Goal: Task Accomplishment & Management: Manage account settings

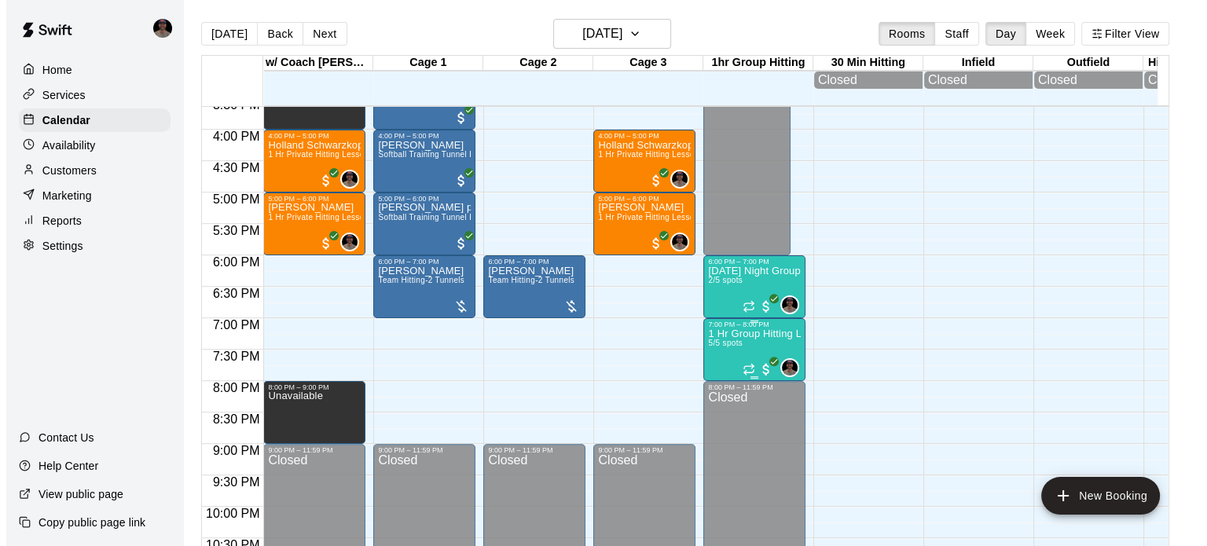
scroll to position [1048, 0]
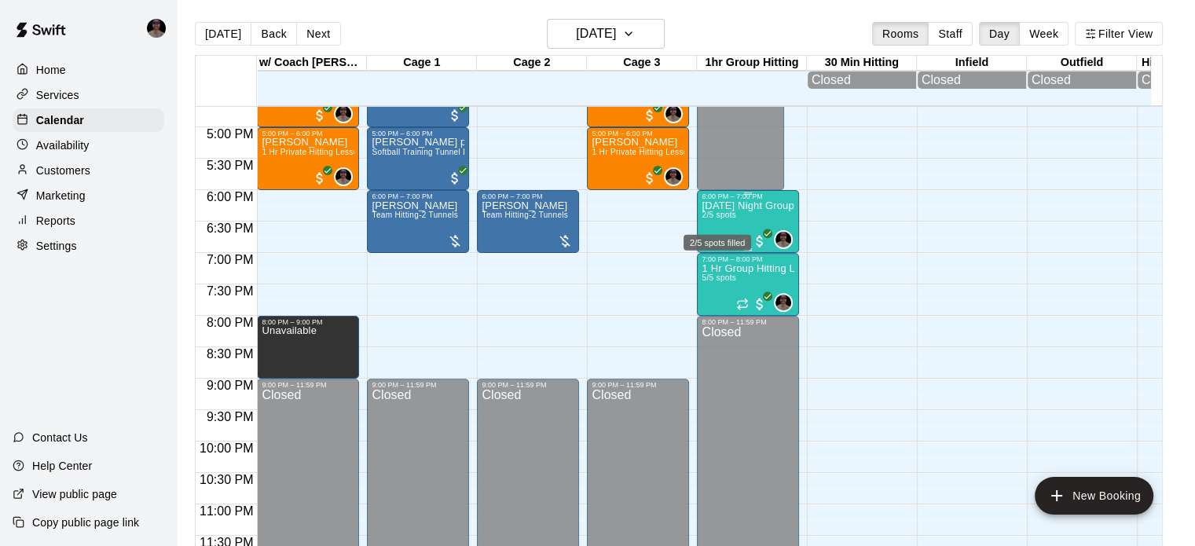
click at [720, 217] on span "2/5 spots" at bounding box center [719, 215] width 35 height 9
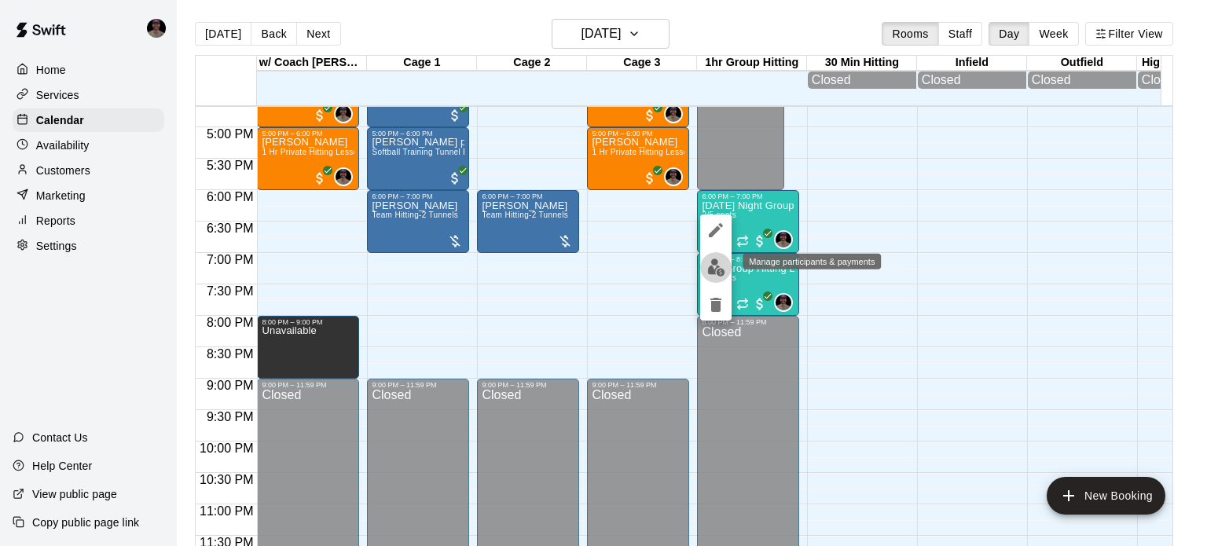
click at [712, 268] on img "edit" at bounding box center [716, 268] width 18 height 18
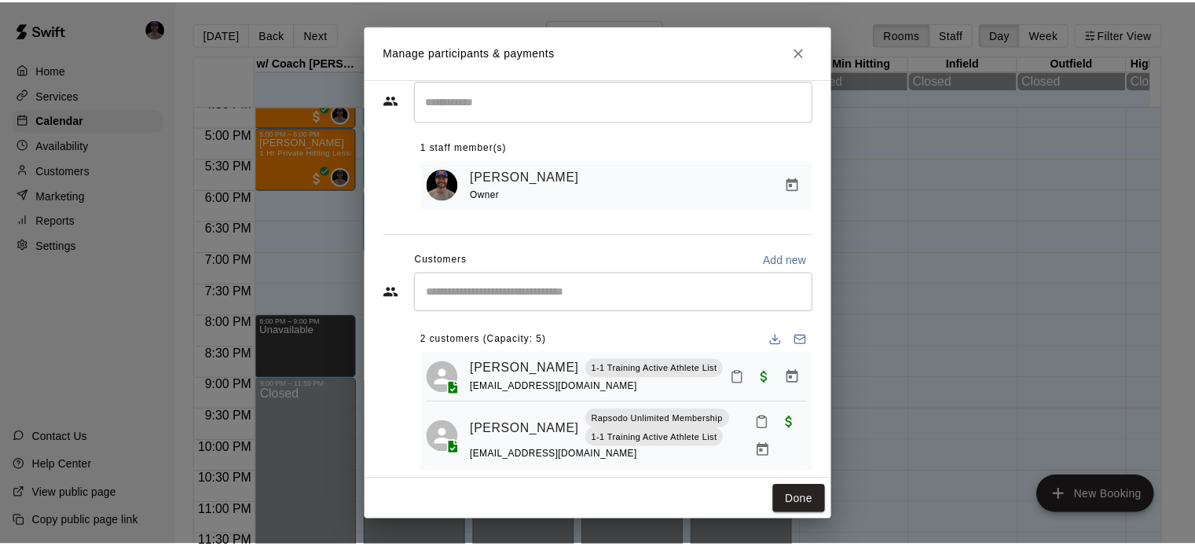
scroll to position [57, 0]
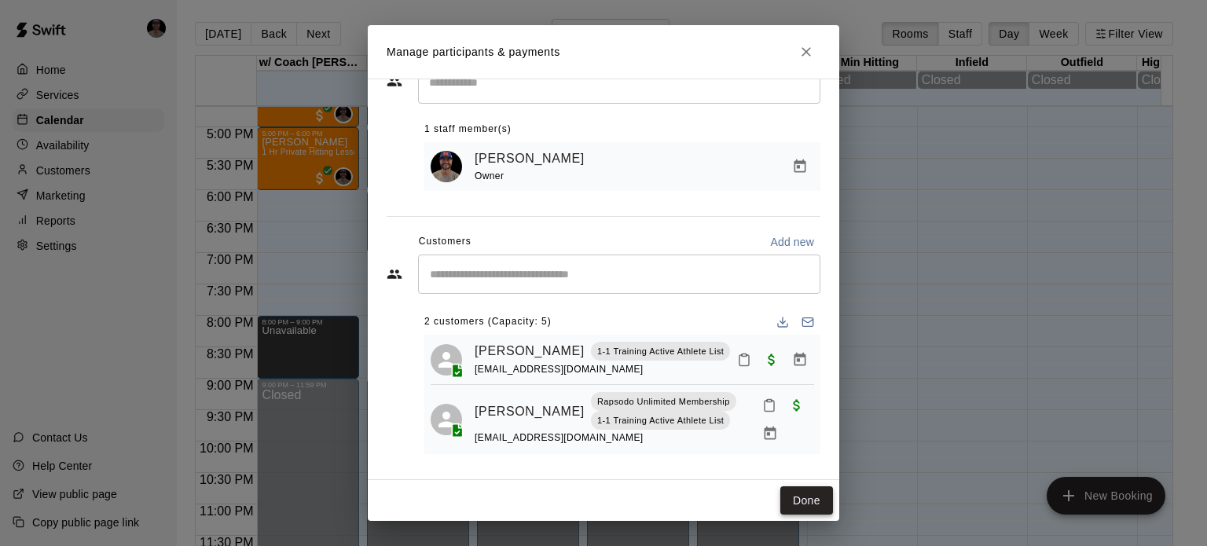
click at [810, 494] on button "Done" at bounding box center [806, 500] width 53 height 29
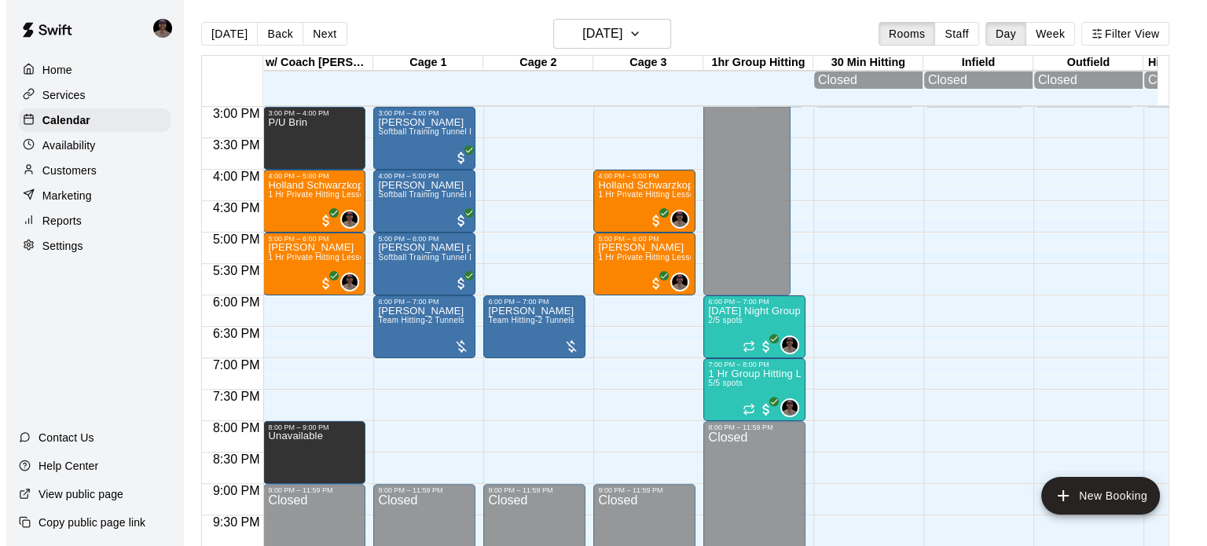
scroll to position [891, 0]
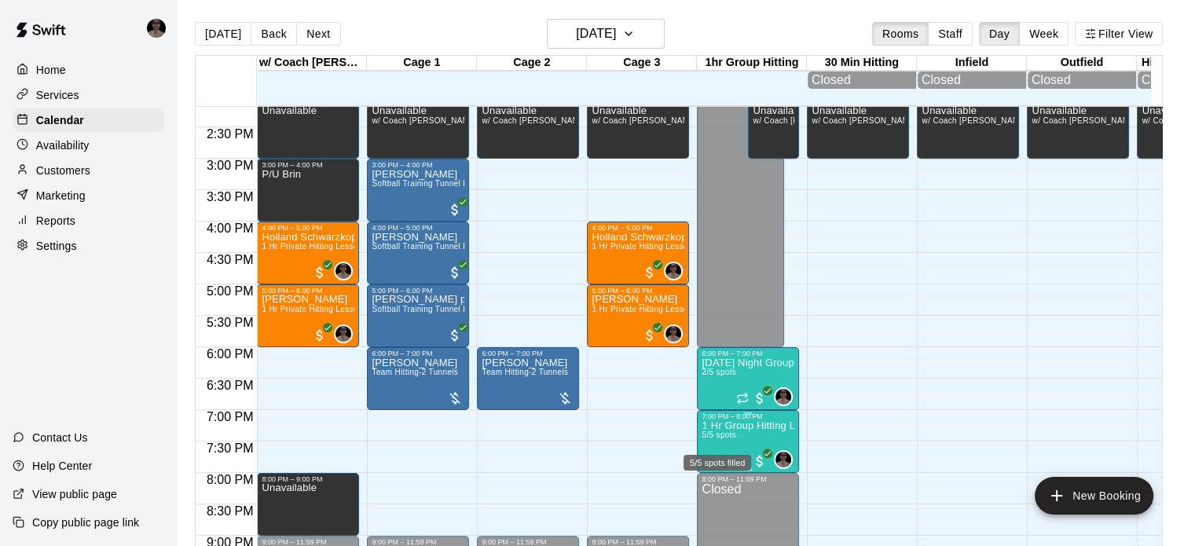
click at [720, 439] on span "5/5 spots" at bounding box center [719, 435] width 35 height 9
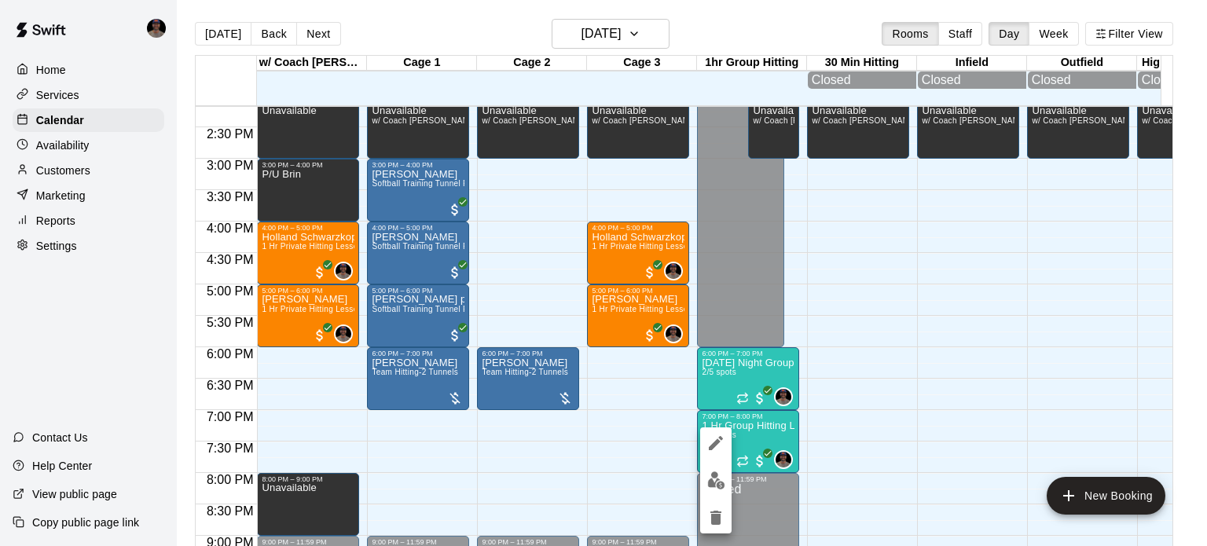
click at [773, 439] on div at bounding box center [603, 273] width 1207 height 546
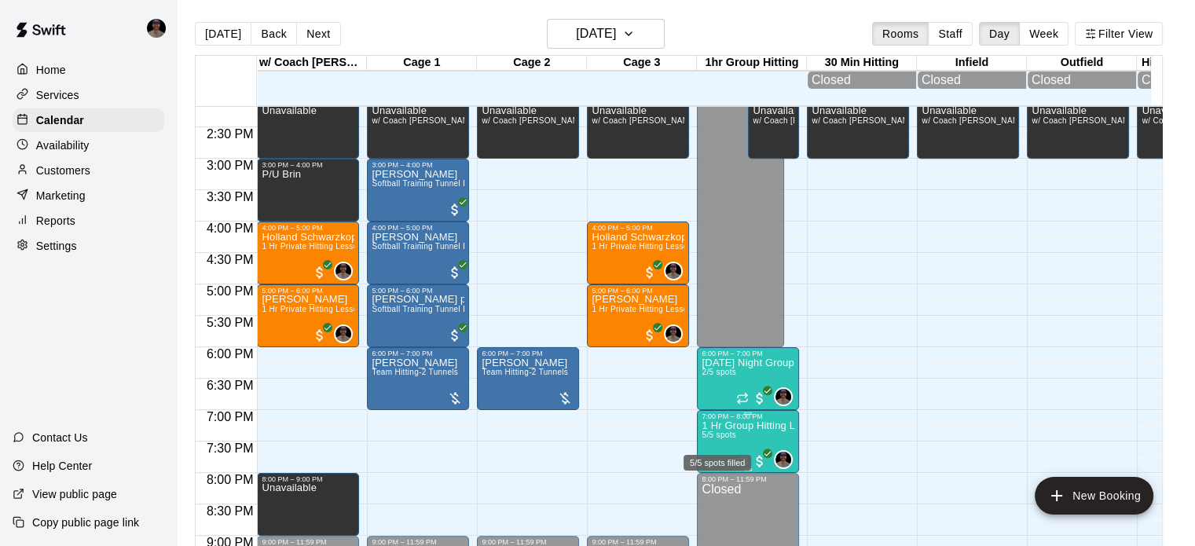
click at [721, 436] on span "5/5 spots" at bounding box center [719, 435] width 35 height 9
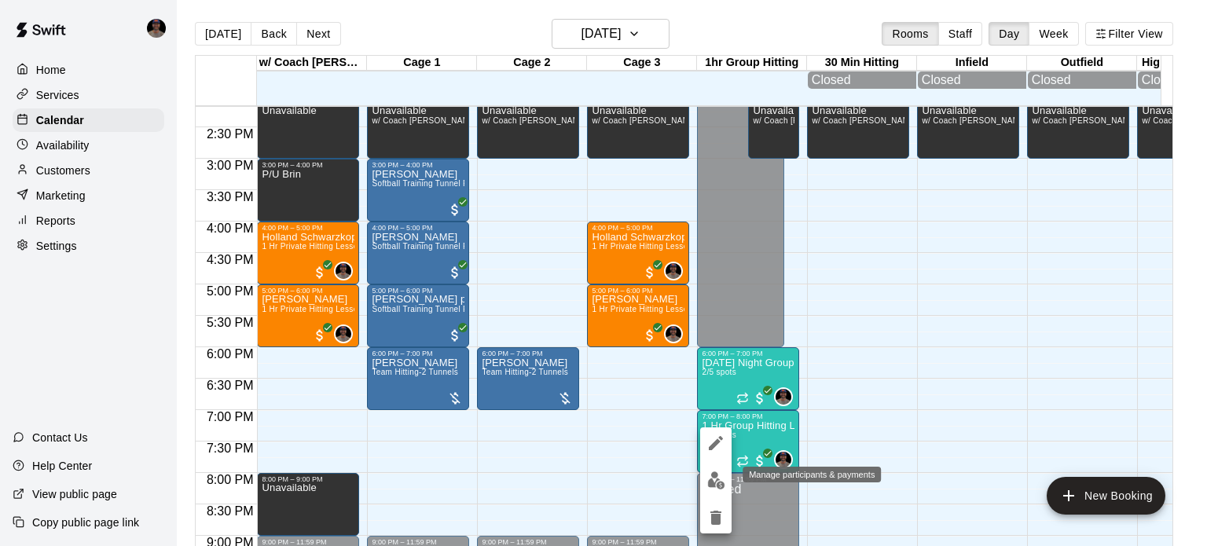
click at [709, 477] on img "edit" at bounding box center [716, 481] width 18 height 18
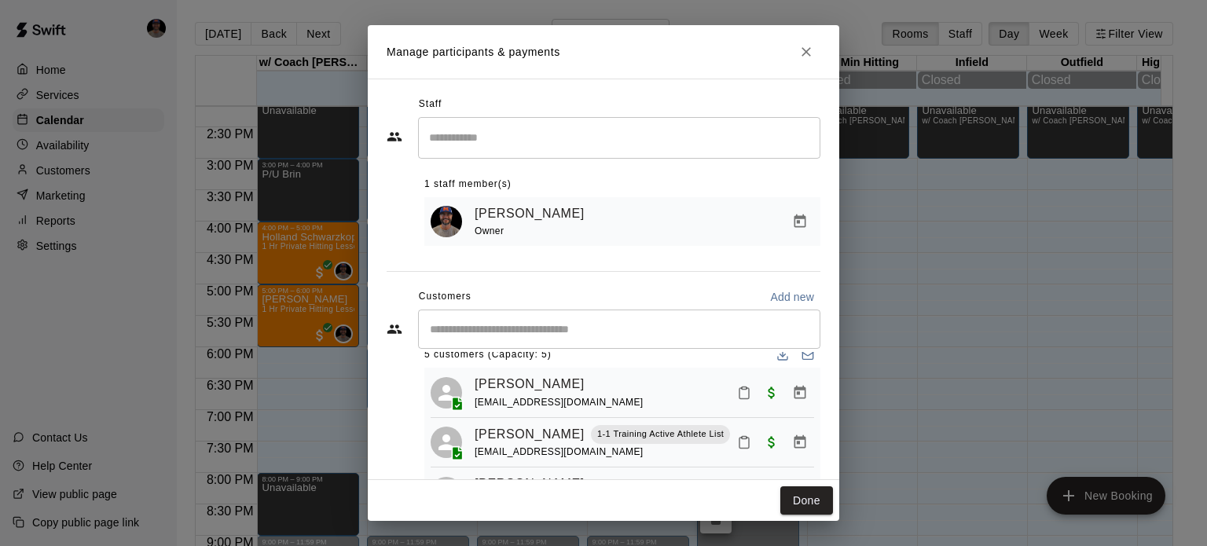
scroll to position [0, 0]
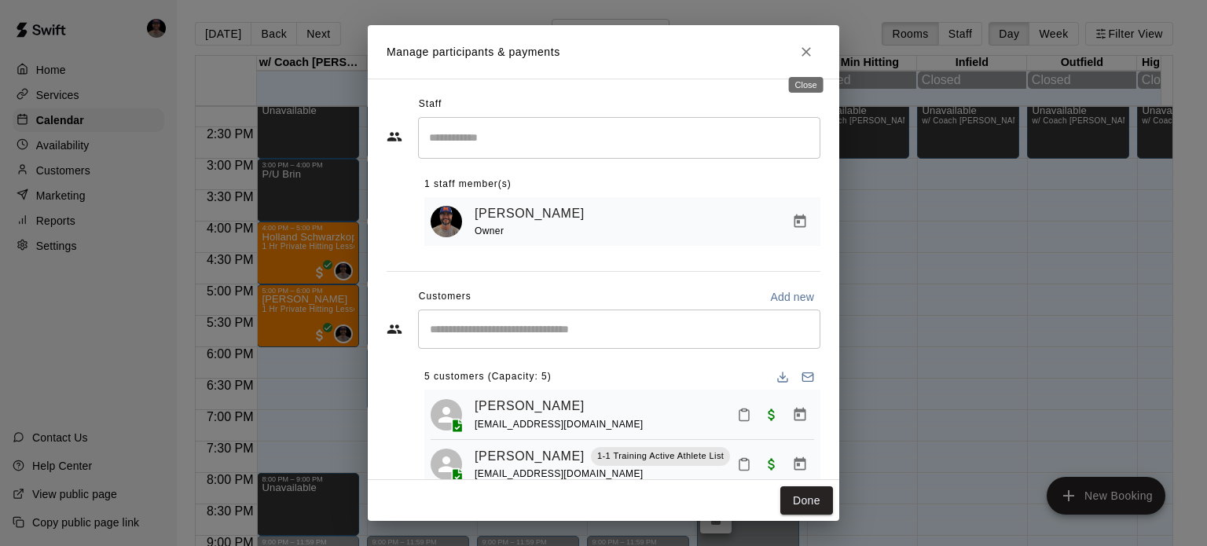
click at [809, 55] on icon "Close" at bounding box center [806, 51] width 9 height 9
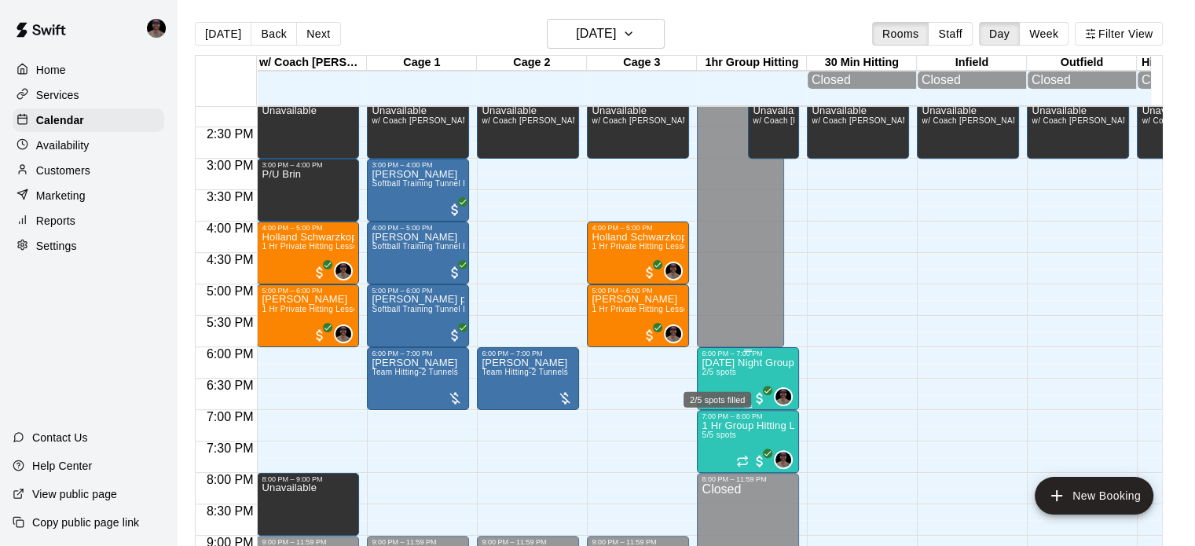
click at [726, 375] on span "2/5 spots" at bounding box center [719, 372] width 35 height 9
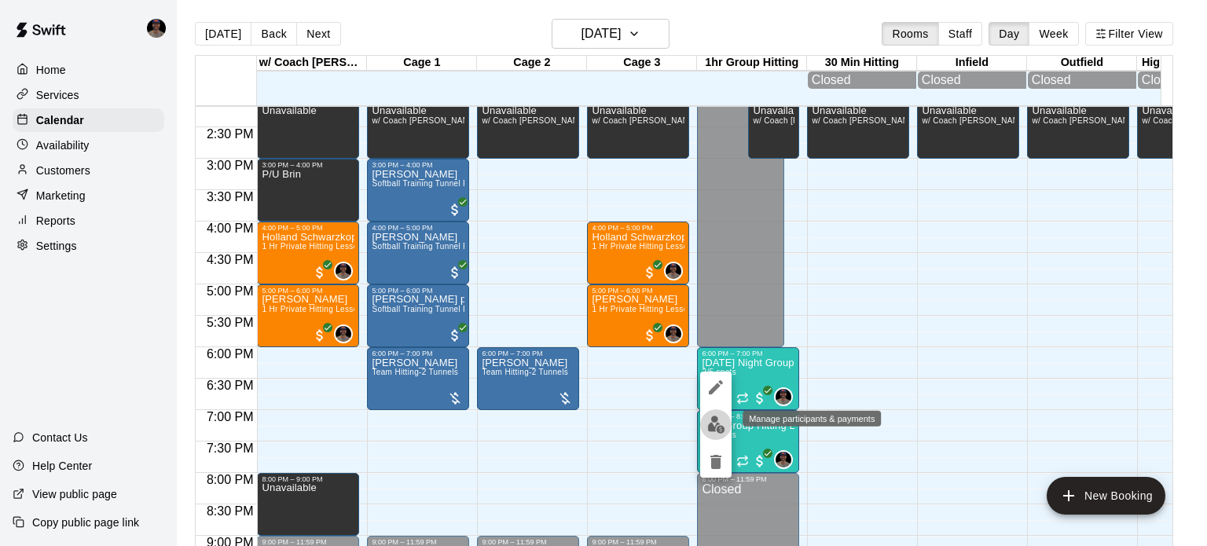
click at [707, 419] on img "edit" at bounding box center [716, 425] width 18 height 18
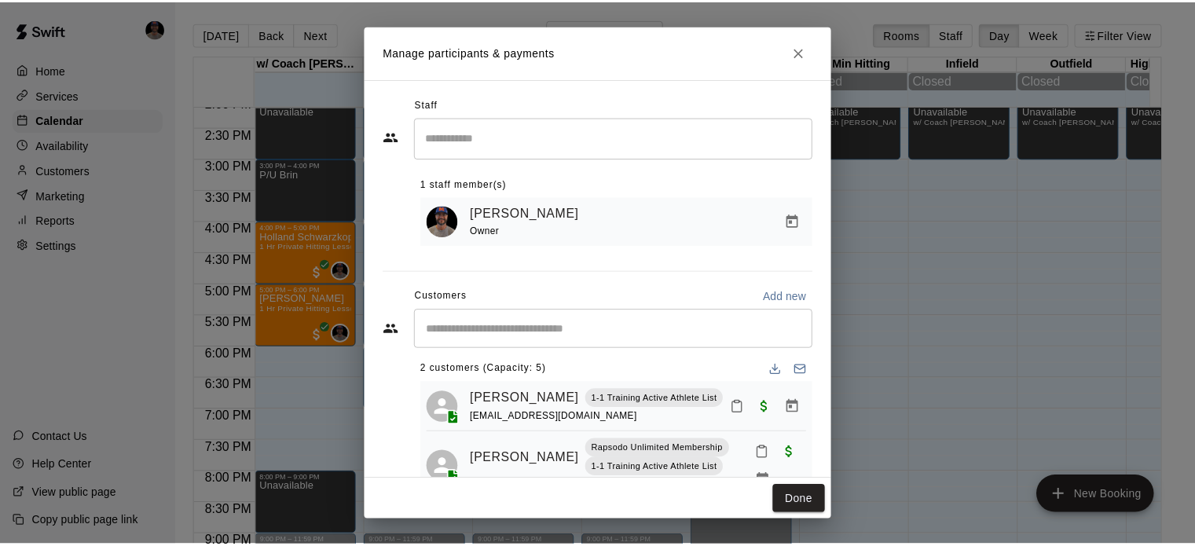
scroll to position [10, 0]
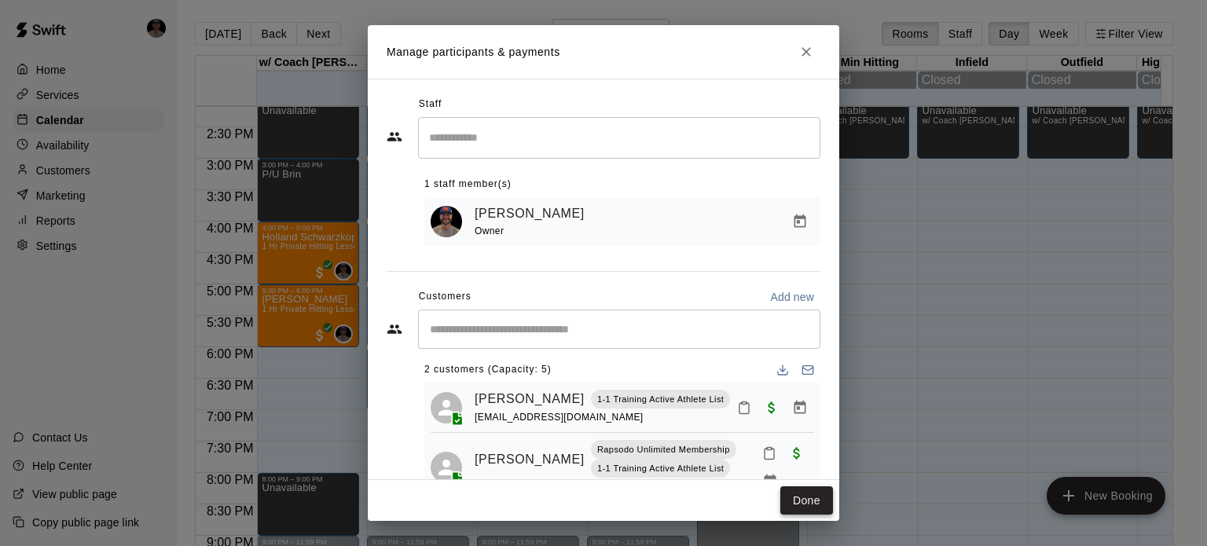
click at [798, 496] on button "Done" at bounding box center [806, 500] width 53 height 29
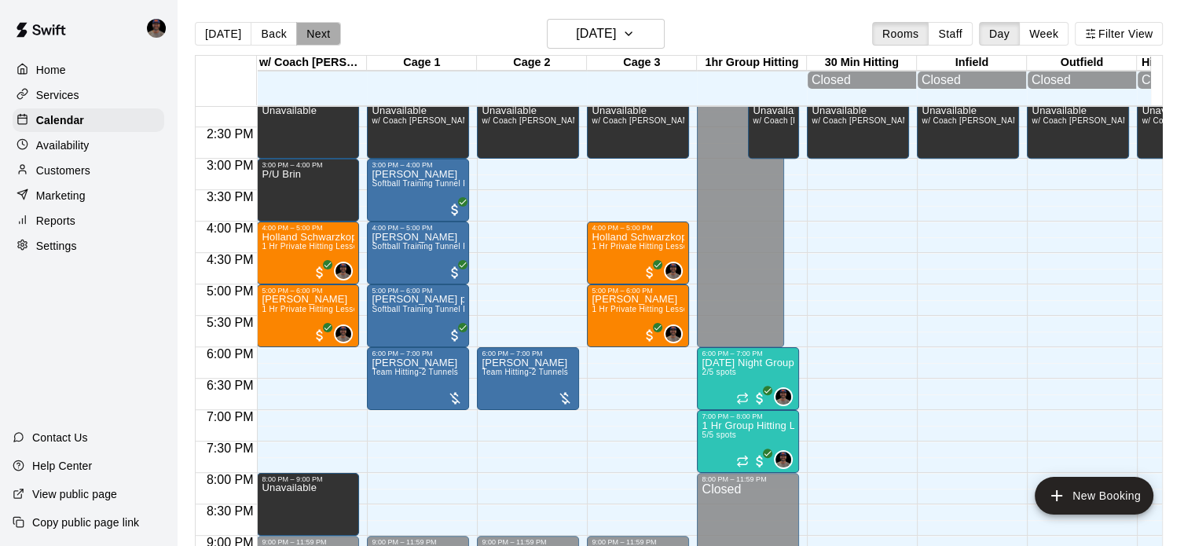
click at [311, 28] on button "Next" at bounding box center [318, 34] width 44 height 24
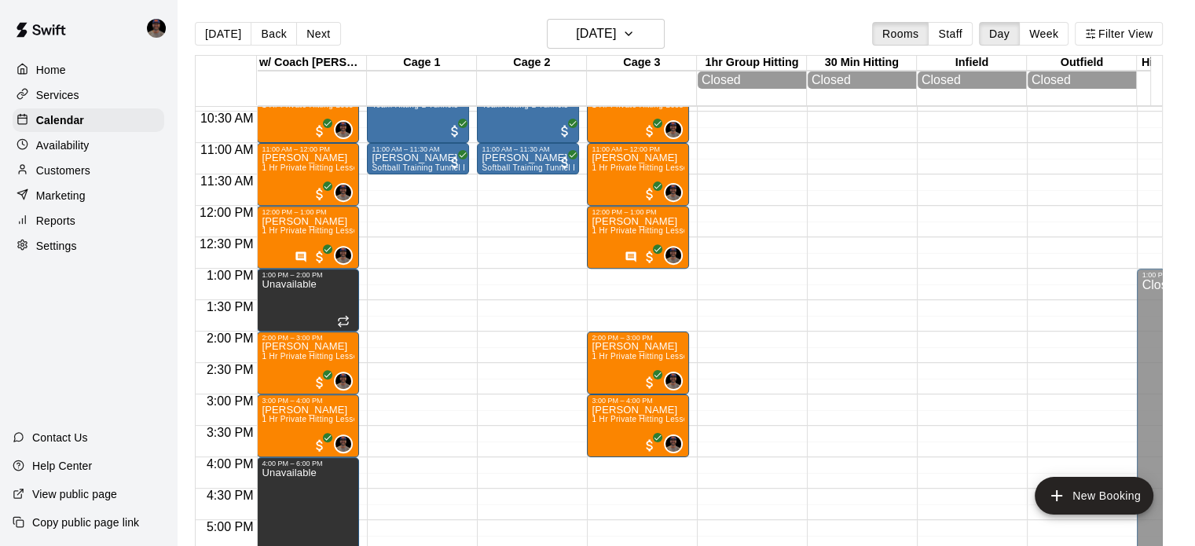
scroll to position [734, 0]
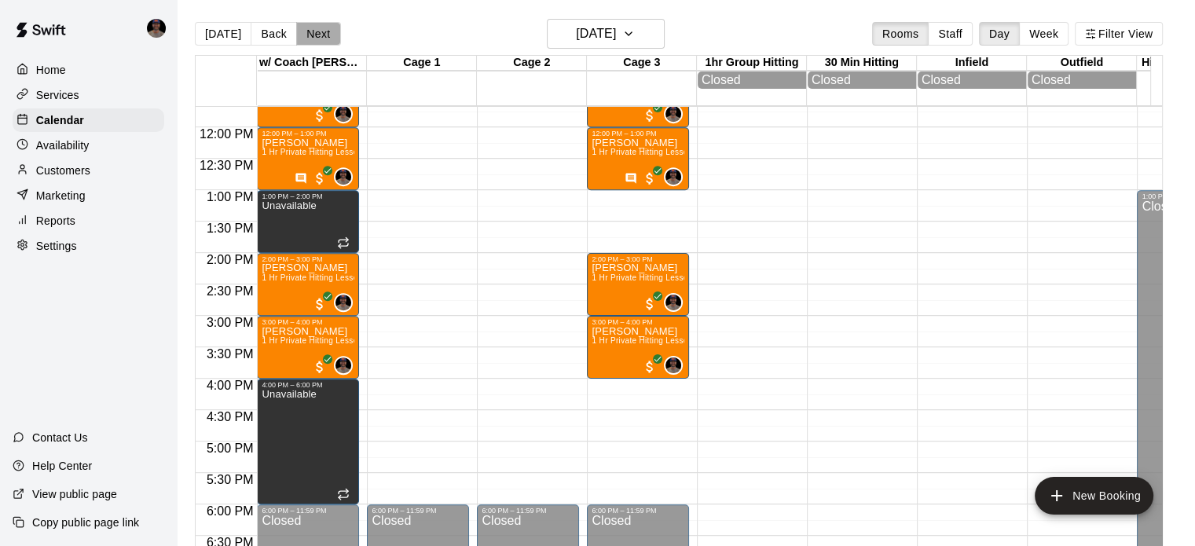
click at [323, 40] on button "Next" at bounding box center [318, 34] width 44 height 24
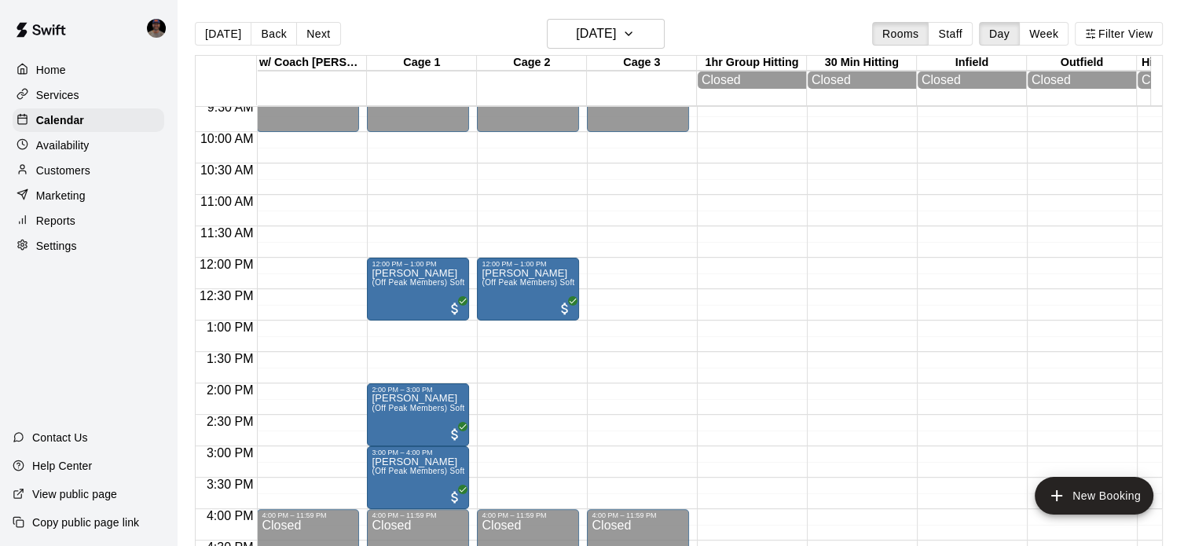
scroll to position [577, 0]
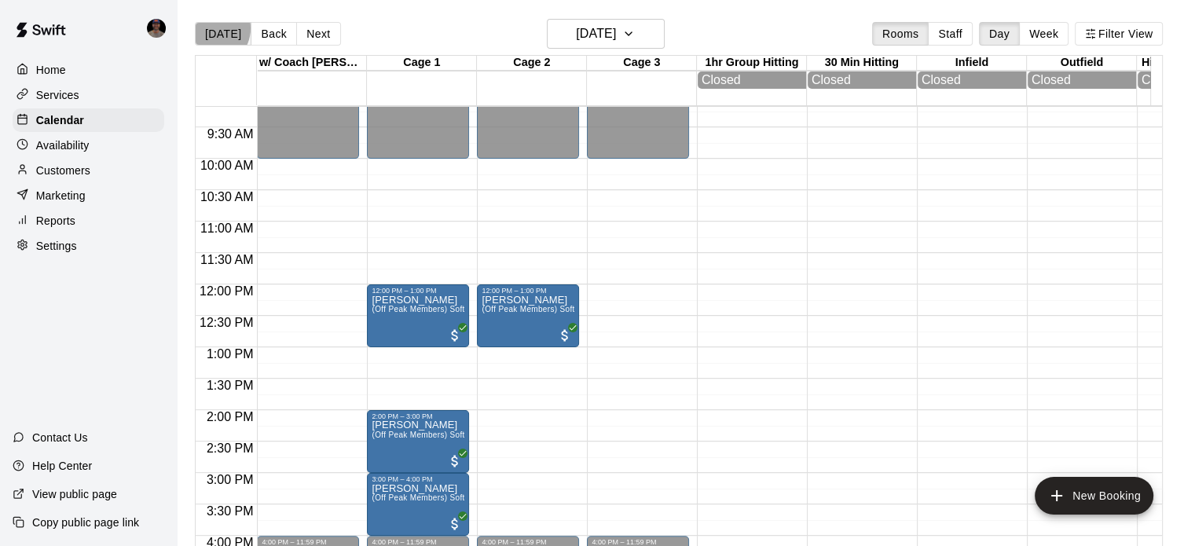
click at [211, 28] on button "[DATE]" at bounding box center [223, 34] width 57 height 24
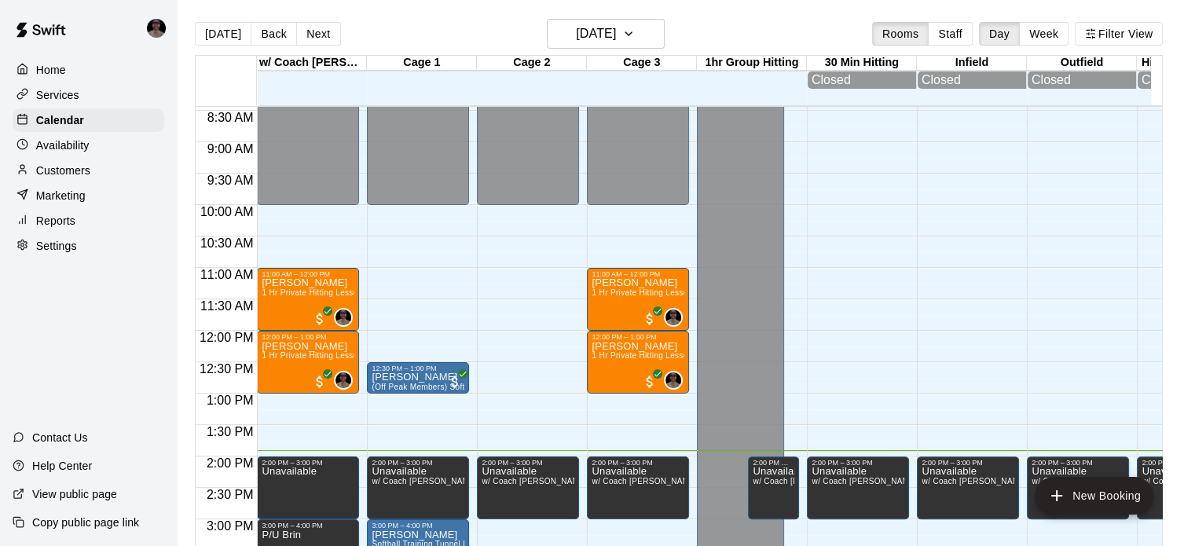
scroll to position [498, 0]
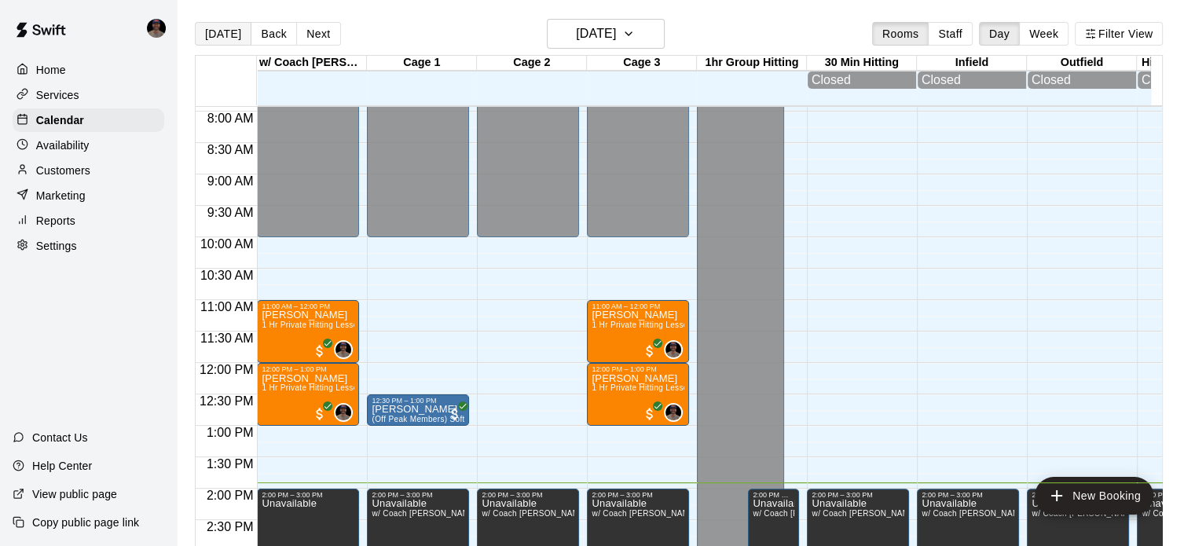
click at [223, 35] on button "[DATE]" at bounding box center [223, 34] width 57 height 24
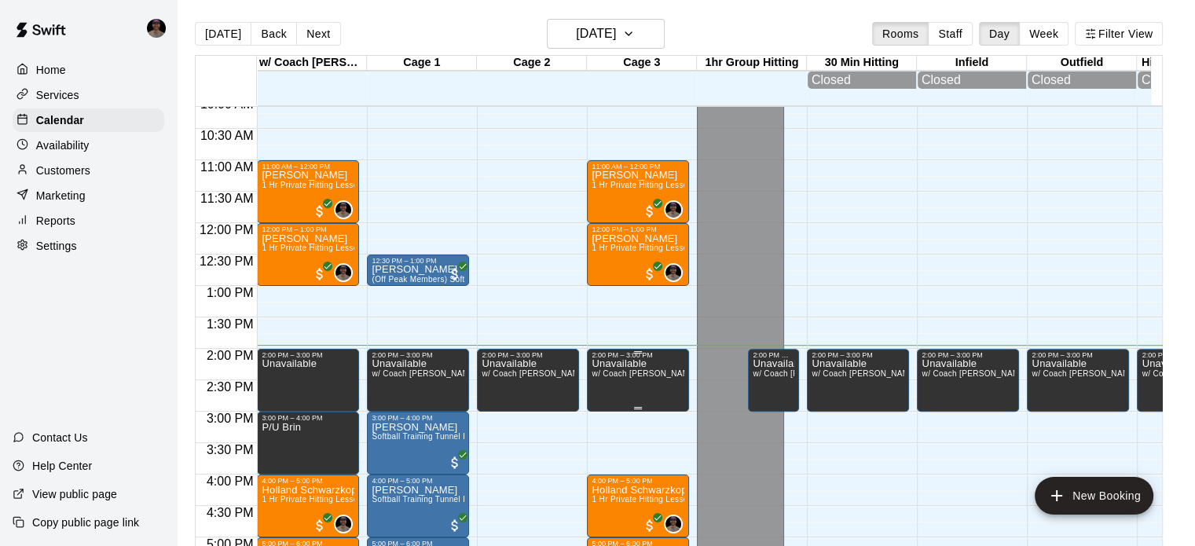
scroll to position [734, 0]
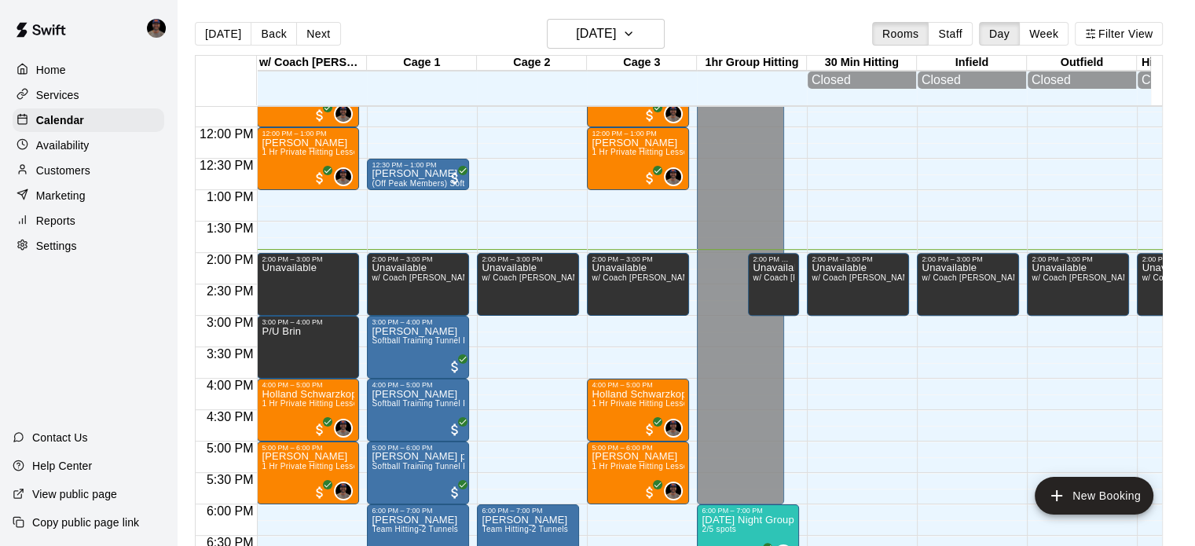
click at [521, 354] on div "12:00 AM – 10:00 AM Closed 2:00 PM – 3:00 PM Unavailable w/ Coach Quinney, Outf…" at bounding box center [528, 127] width 102 height 1509
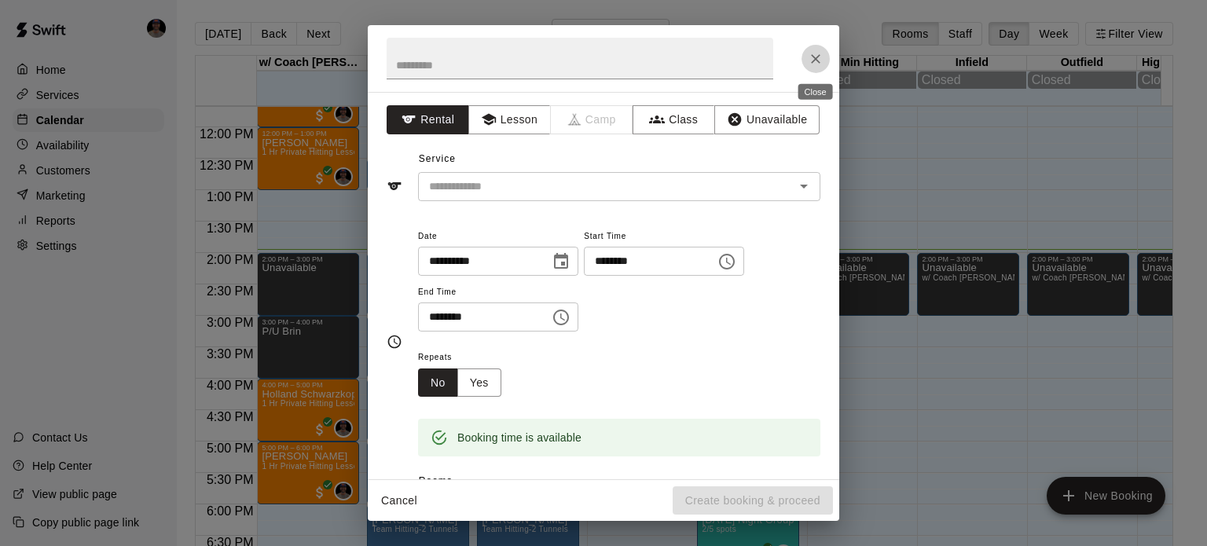
click at [813, 56] on icon "Close" at bounding box center [815, 58] width 9 height 9
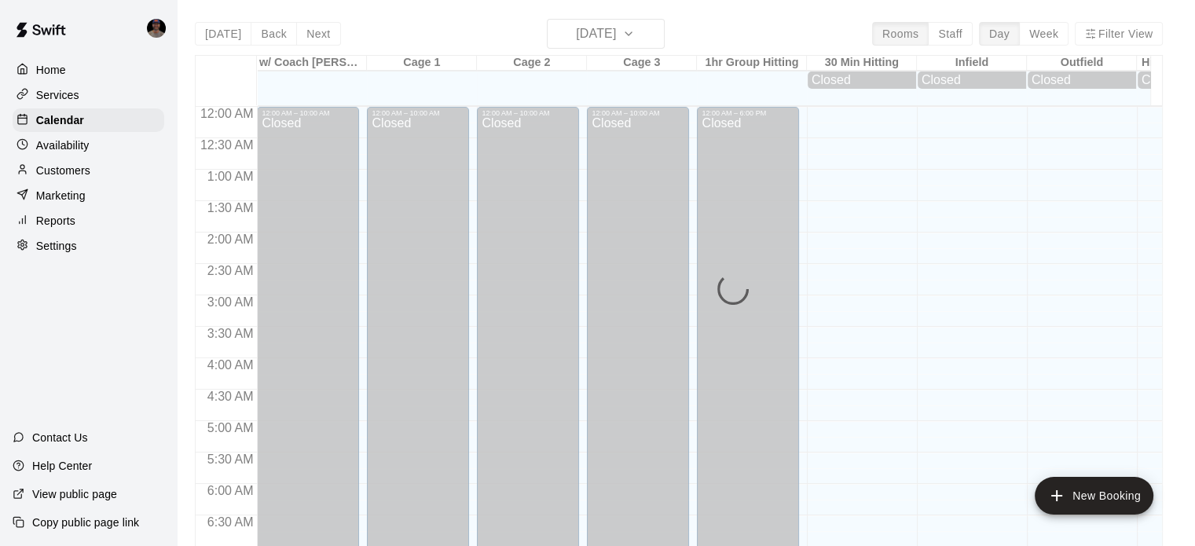
scroll to position [884, 0]
